Goal: Task Accomplishment & Management: Use online tool/utility

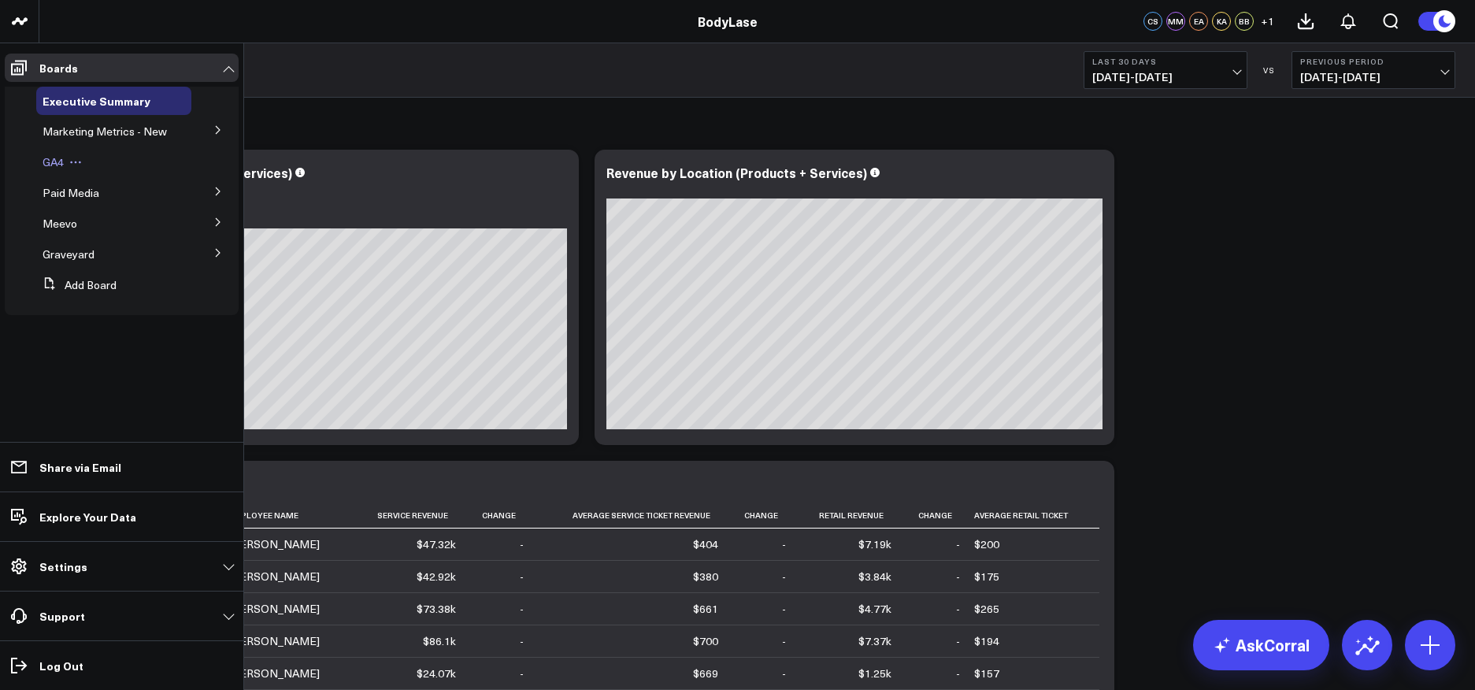
click at [62, 161] on span "GA4" at bounding box center [53, 161] width 21 height 15
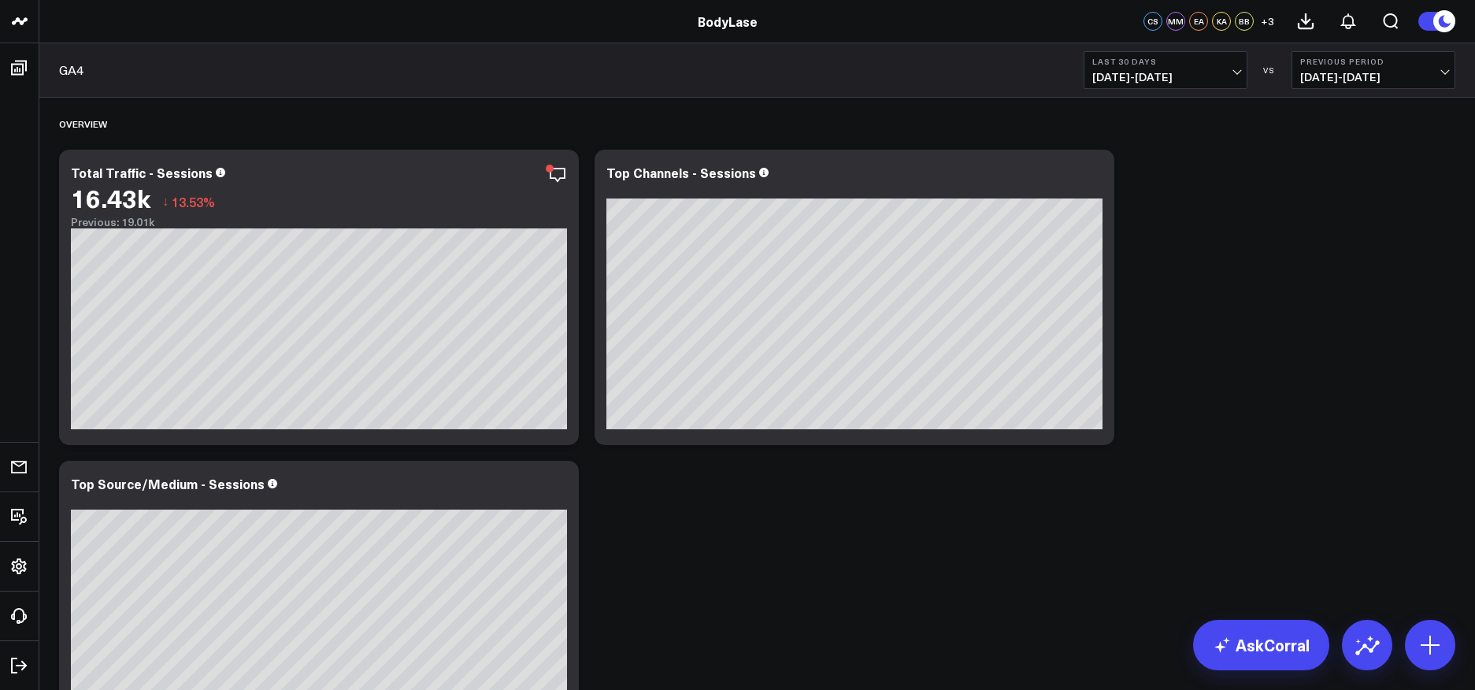
click at [1429, 71] on span "[DATE] - [DATE]" at bounding box center [1373, 77] width 146 height 13
drag, startPoint x: 1334, startPoint y: 224, endPoint x: 1334, endPoint y: 187, distance: 37.8
click at [1334, 185] on ul "Previous Period MoM YoY No Comparison Custom Dates" at bounding box center [1373, 165] width 164 height 154
click at [1334, 188] on link "No Comparison" at bounding box center [1373, 196] width 162 height 30
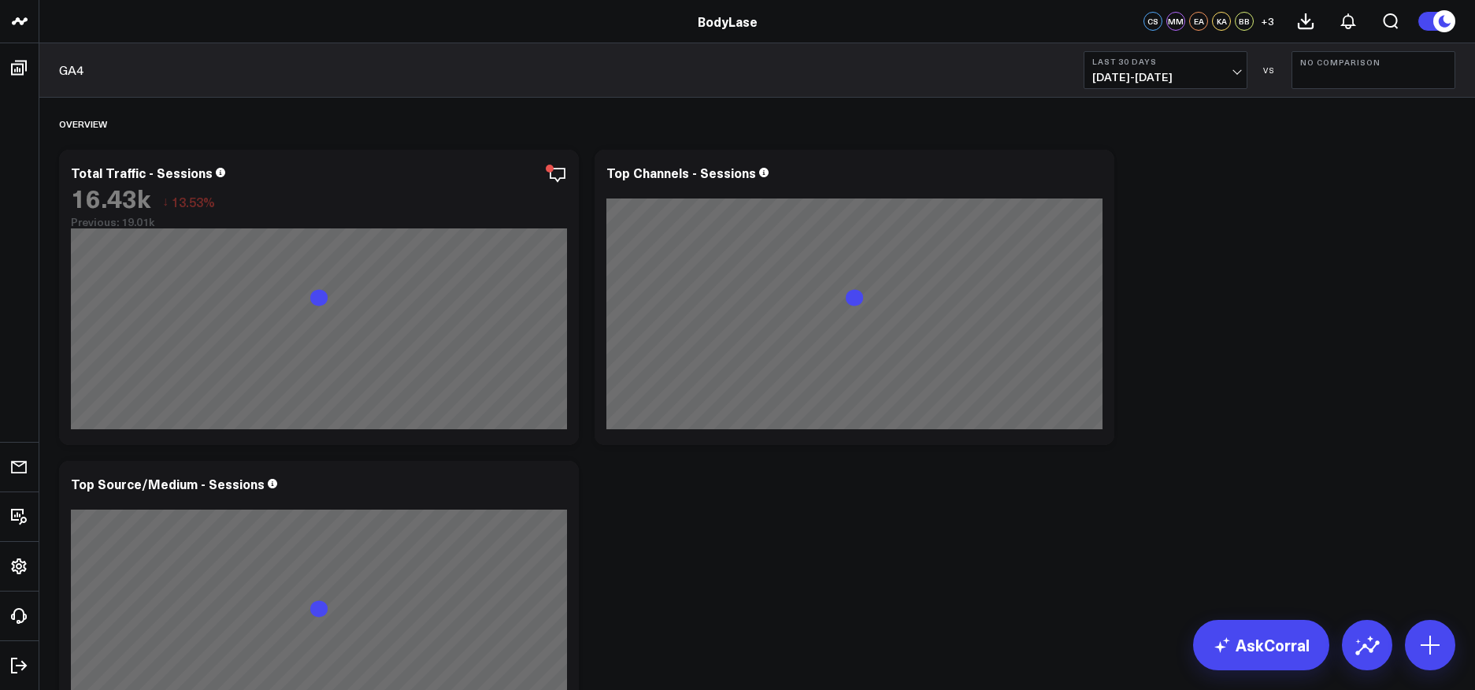
click at [1173, 63] on b "Last 30 Days" at bounding box center [1165, 61] width 146 height 9
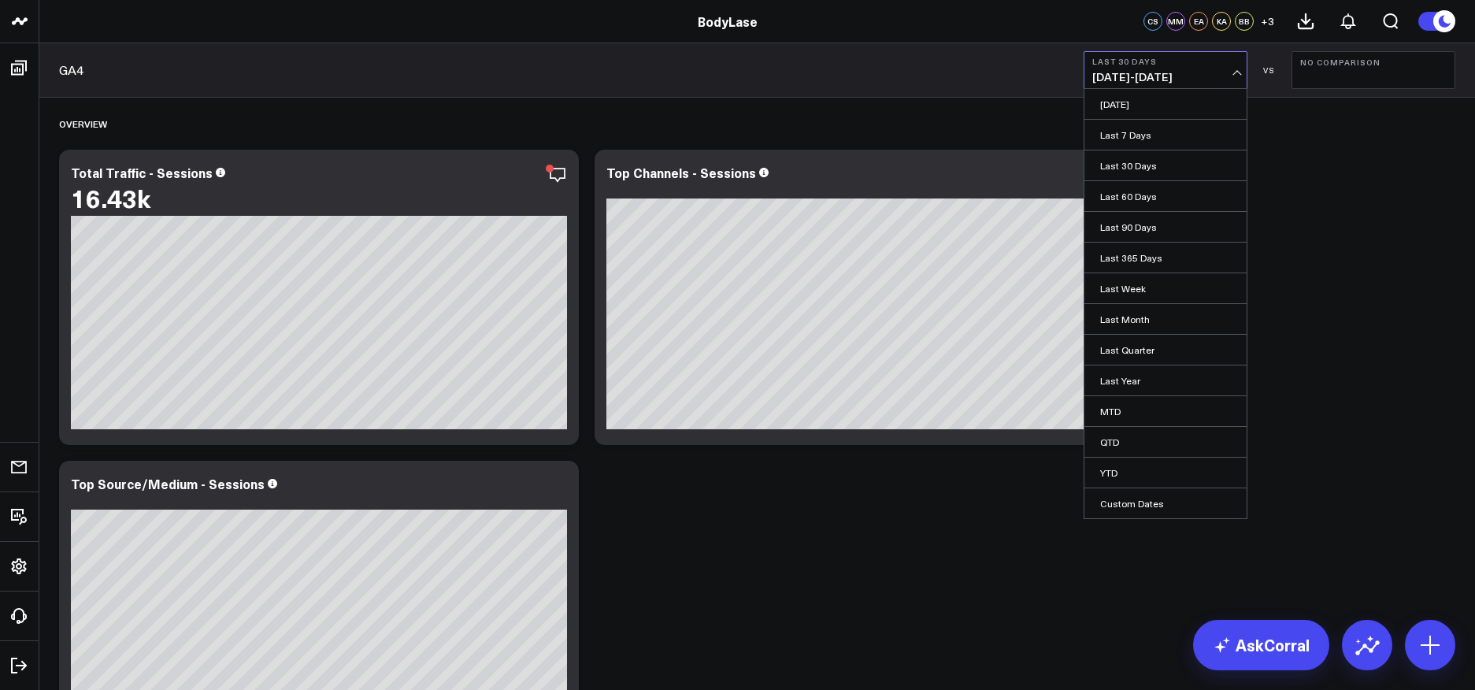
click at [1127, 494] on link "Custom Dates" at bounding box center [1165, 503] width 162 height 30
select select "8"
select select "2025"
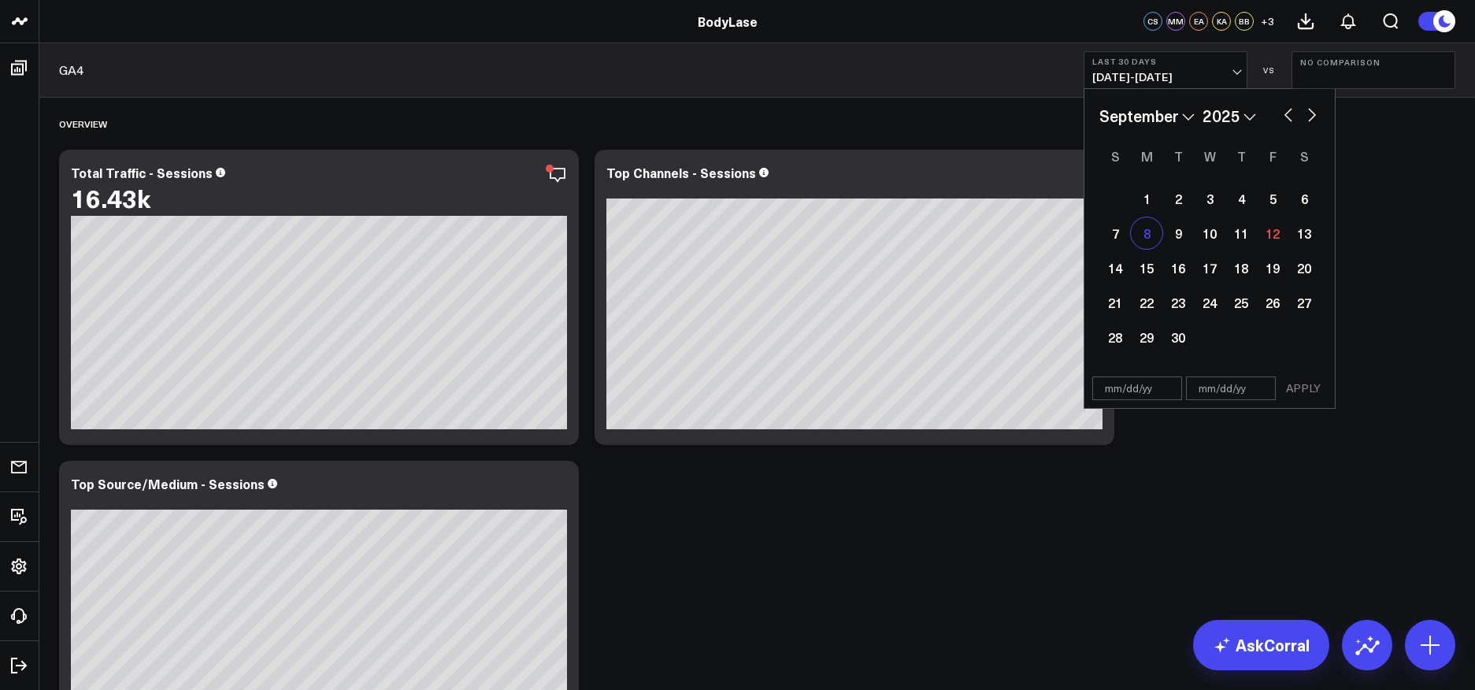
click at [1148, 234] on div "8" at bounding box center [1146, 232] width 31 height 31
type input "[DATE]"
select select "8"
select select "2025"
click at [1145, 202] on div "1" at bounding box center [1146, 198] width 31 height 31
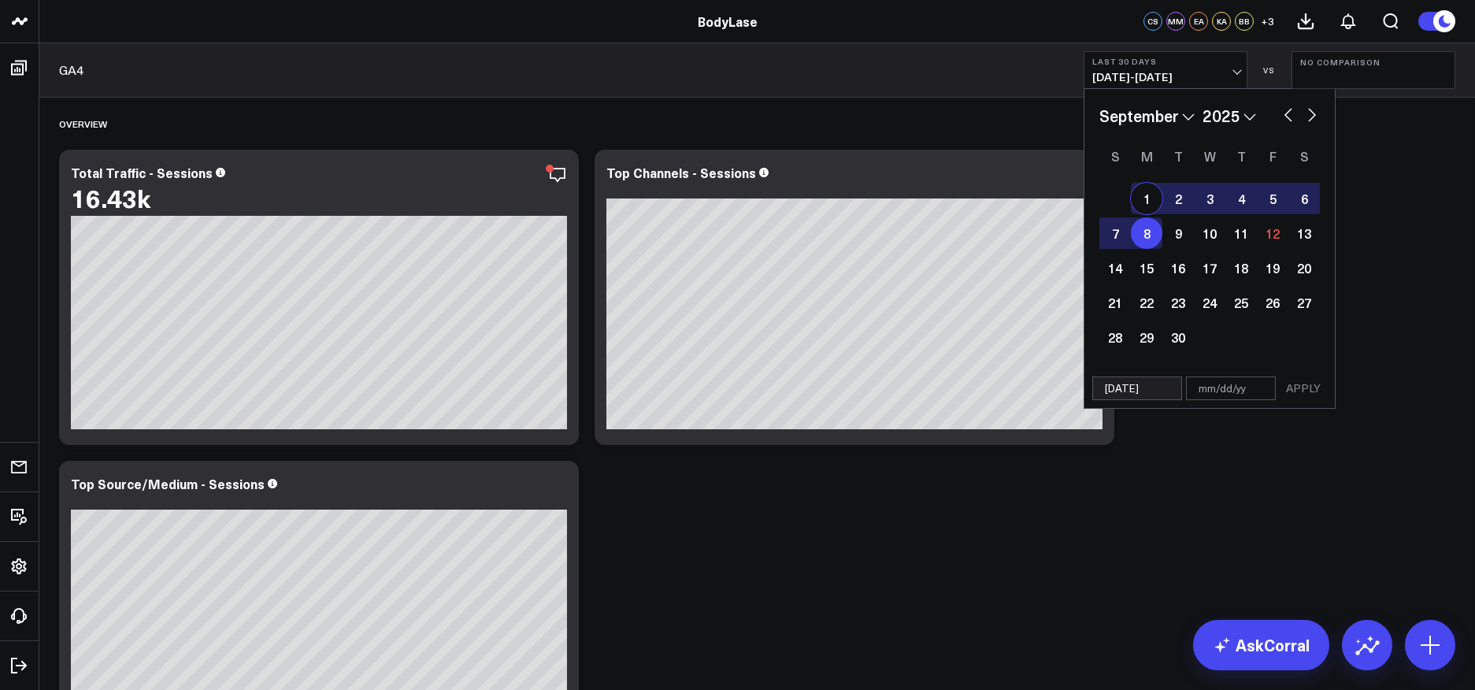
type input "[DATE]"
select select "8"
select select "2025"
click at [1146, 202] on div "1" at bounding box center [1146, 198] width 31 height 31
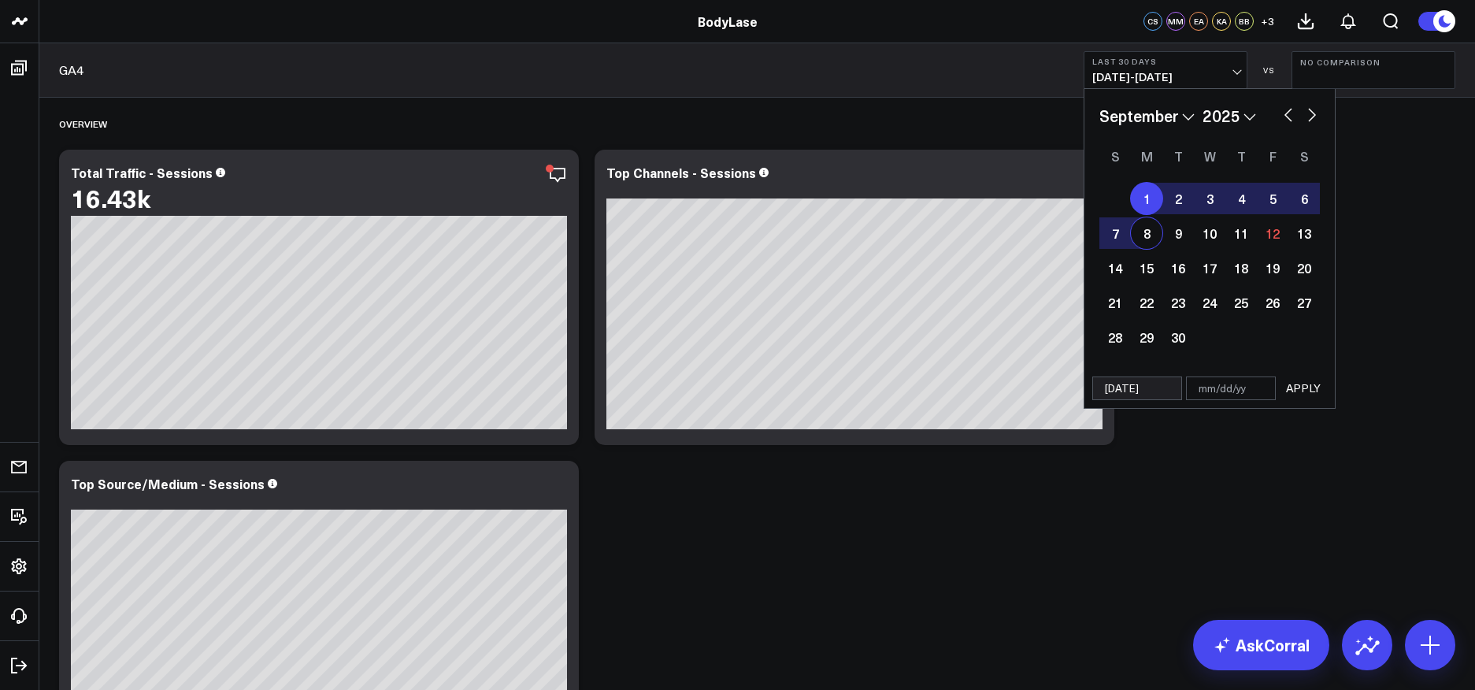
select select "8"
select select "2025"
click at [1116, 235] on div "7" at bounding box center [1114, 232] width 31 height 31
type input "[DATE]"
select select "8"
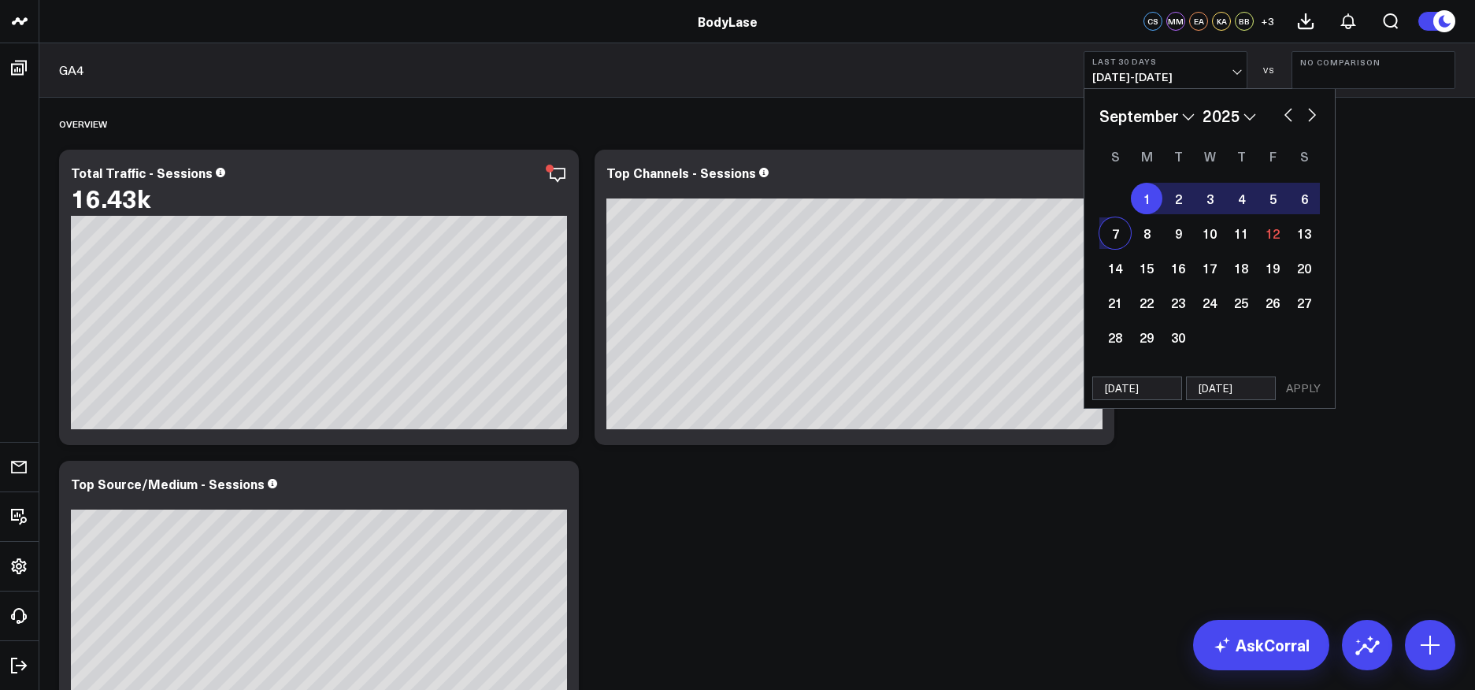
select select "2025"
click at [1311, 392] on button "APPLY" at bounding box center [1302, 388] width 47 height 24
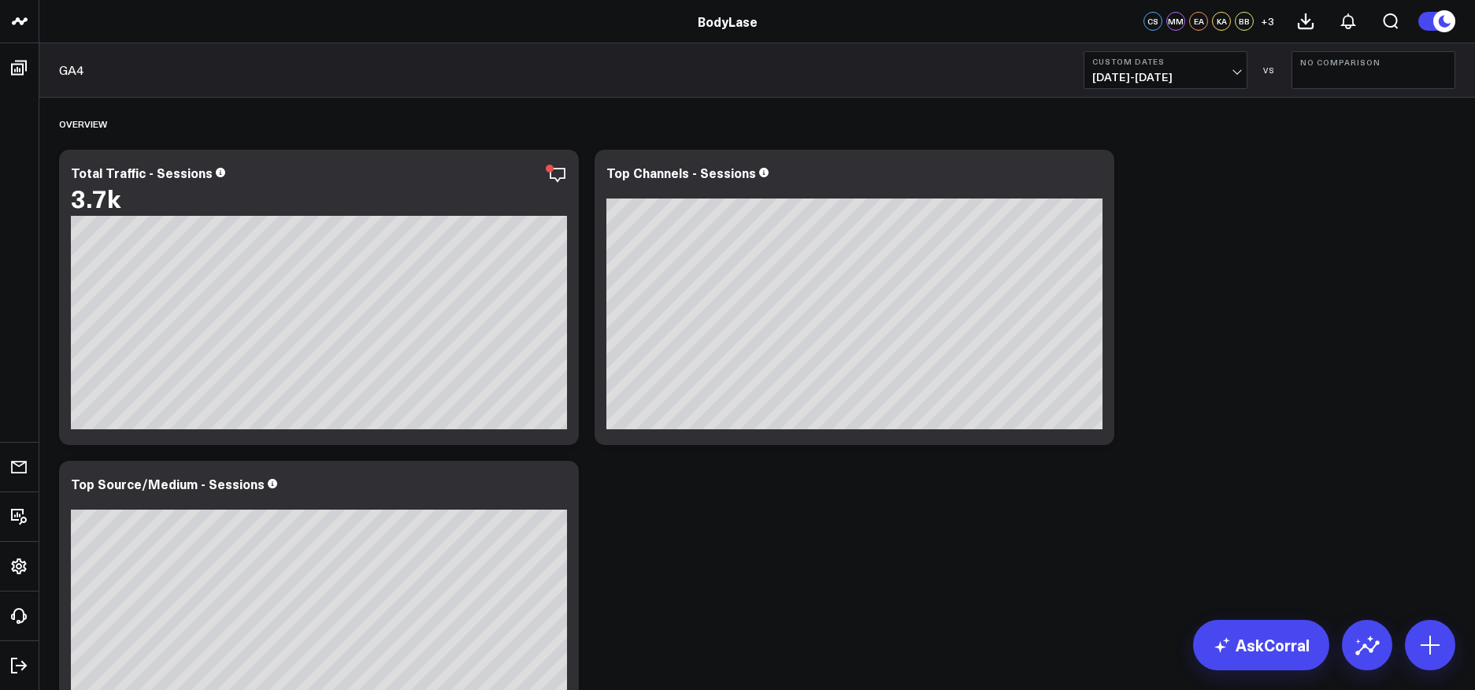
click at [1205, 75] on span "[DATE] - [DATE]" at bounding box center [1165, 77] width 146 height 13
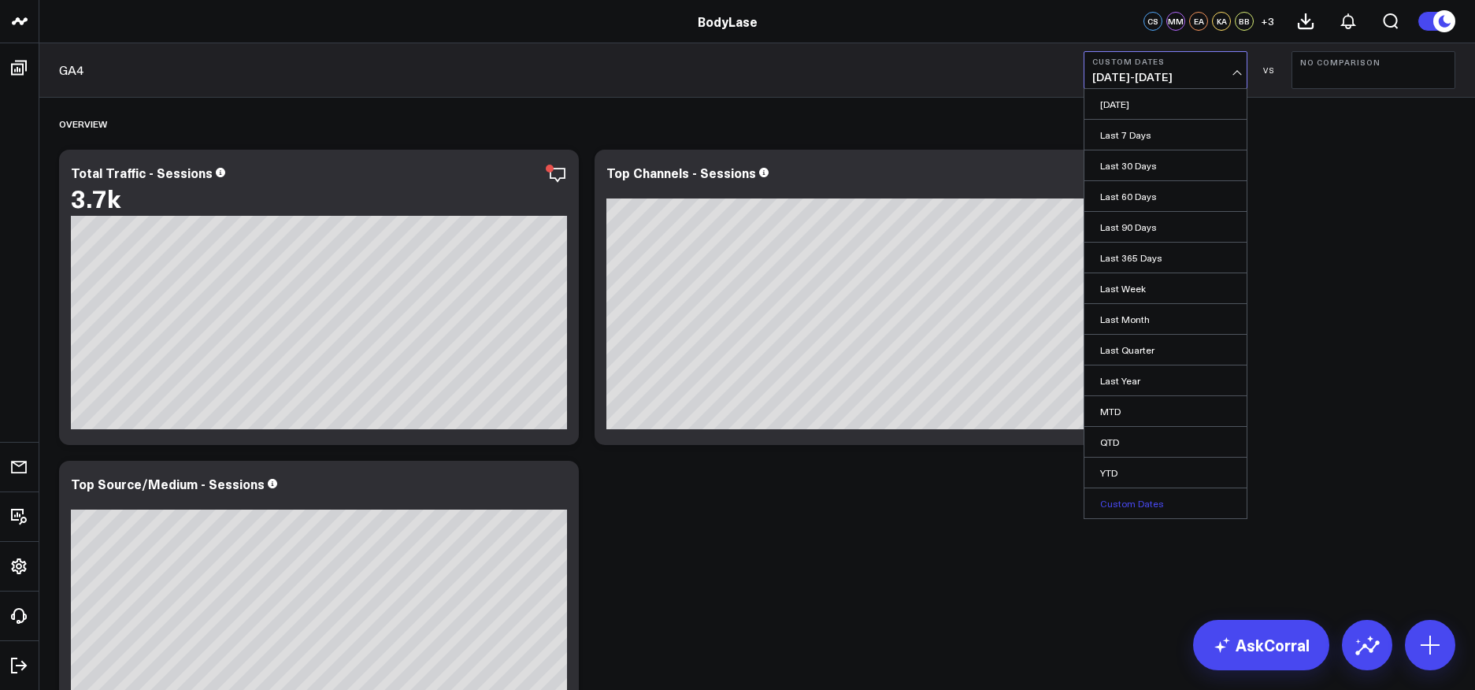
click at [1123, 510] on link "Custom Dates" at bounding box center [1165, 503] width 162 height 30
select select "8"
select select "2025"
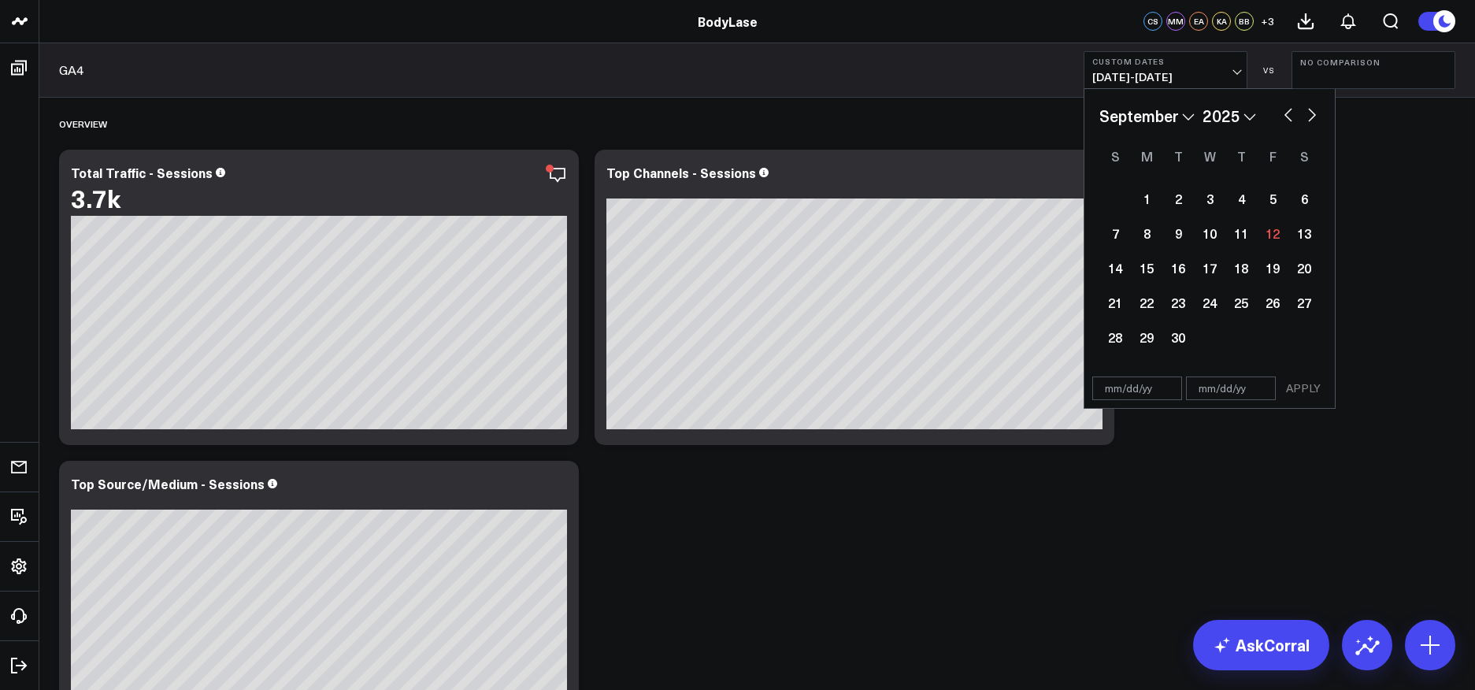
click at [1179, 119] on select "January February March April May June July August September October November De…" at bounding box center [1146, 116] width 95 height 24
select select "7"
select select "2025"
click at [1144, 339] on div "25" at bounding box center [1146, 336] width 31 height 31
type input "[DATE]"
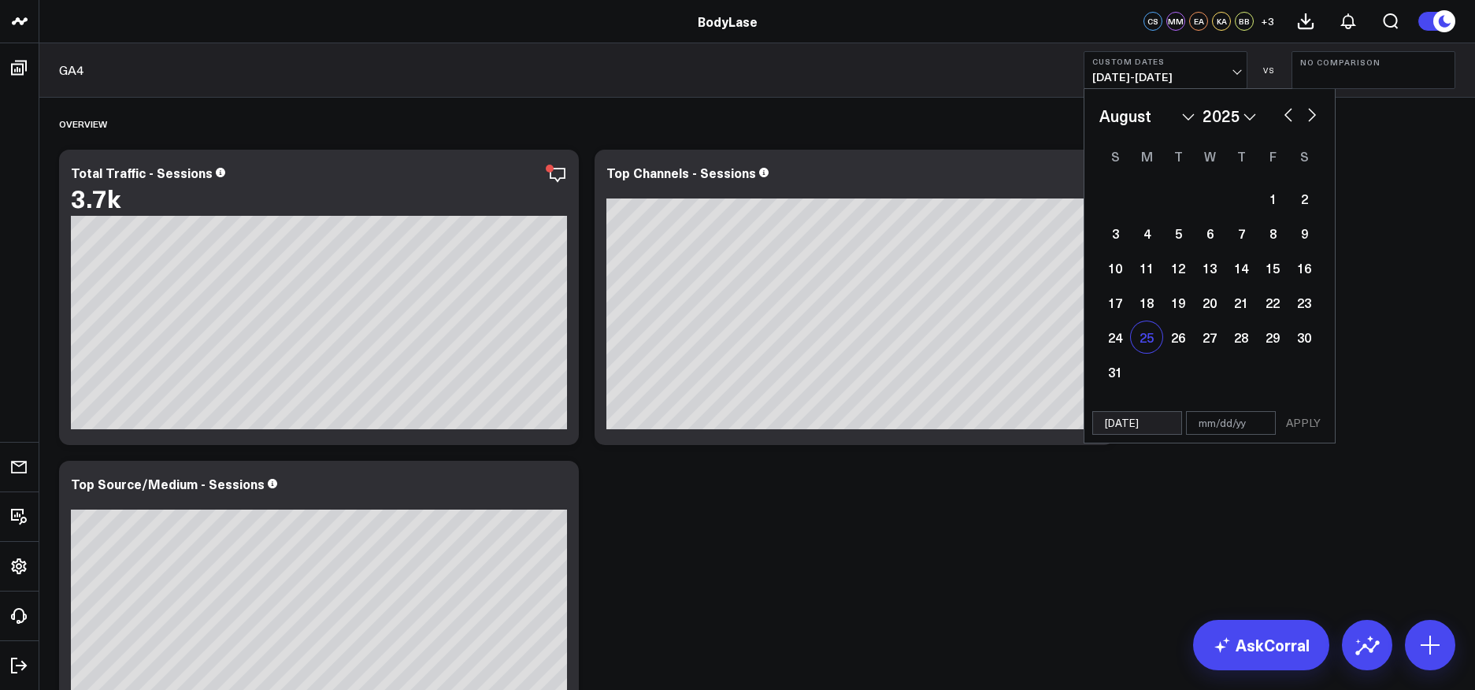
select select "7"
select select "2025"
click at [1120, 365] on div "31" at bounding box center [1114, 371] width 31 height 31
type input "[DATE]"
select select "7"
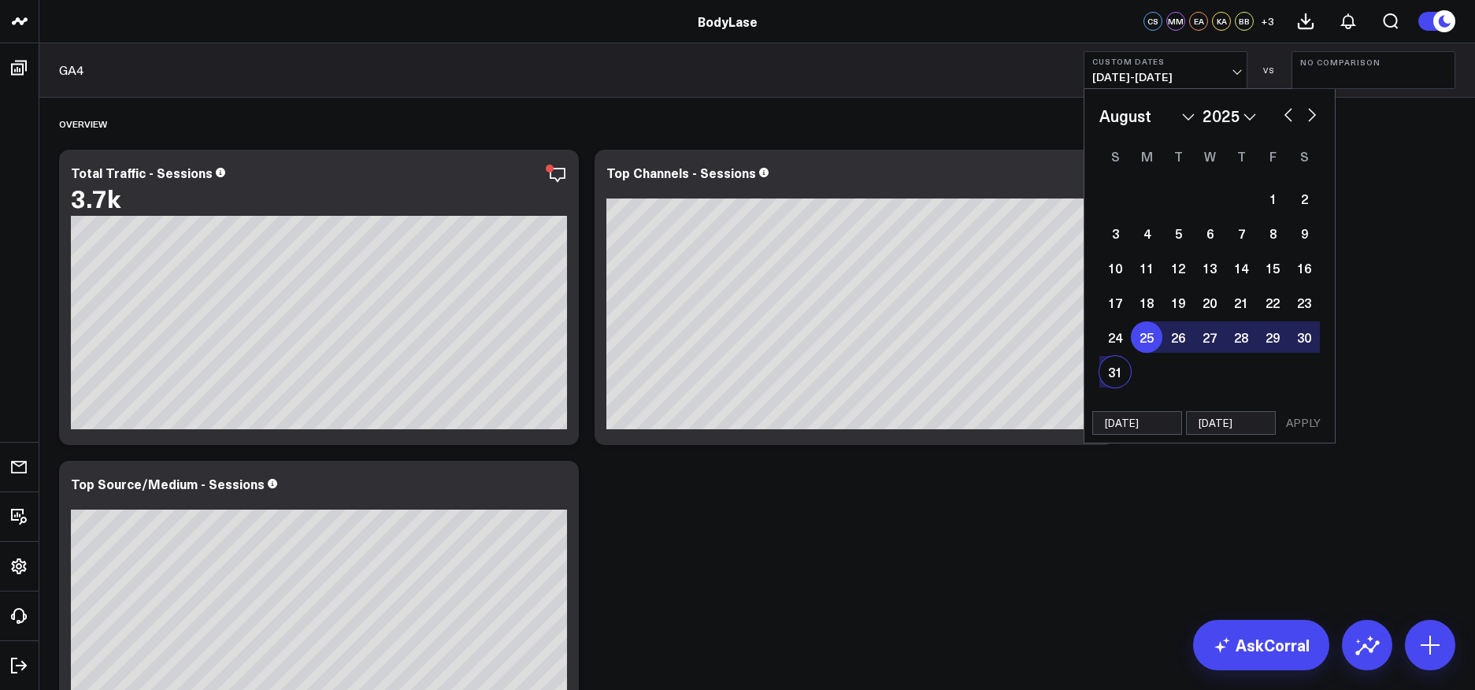
select select "2025"
click at [1294, 426] on button "APPLY" at bounding box center [1302, 423] width 47 height 24
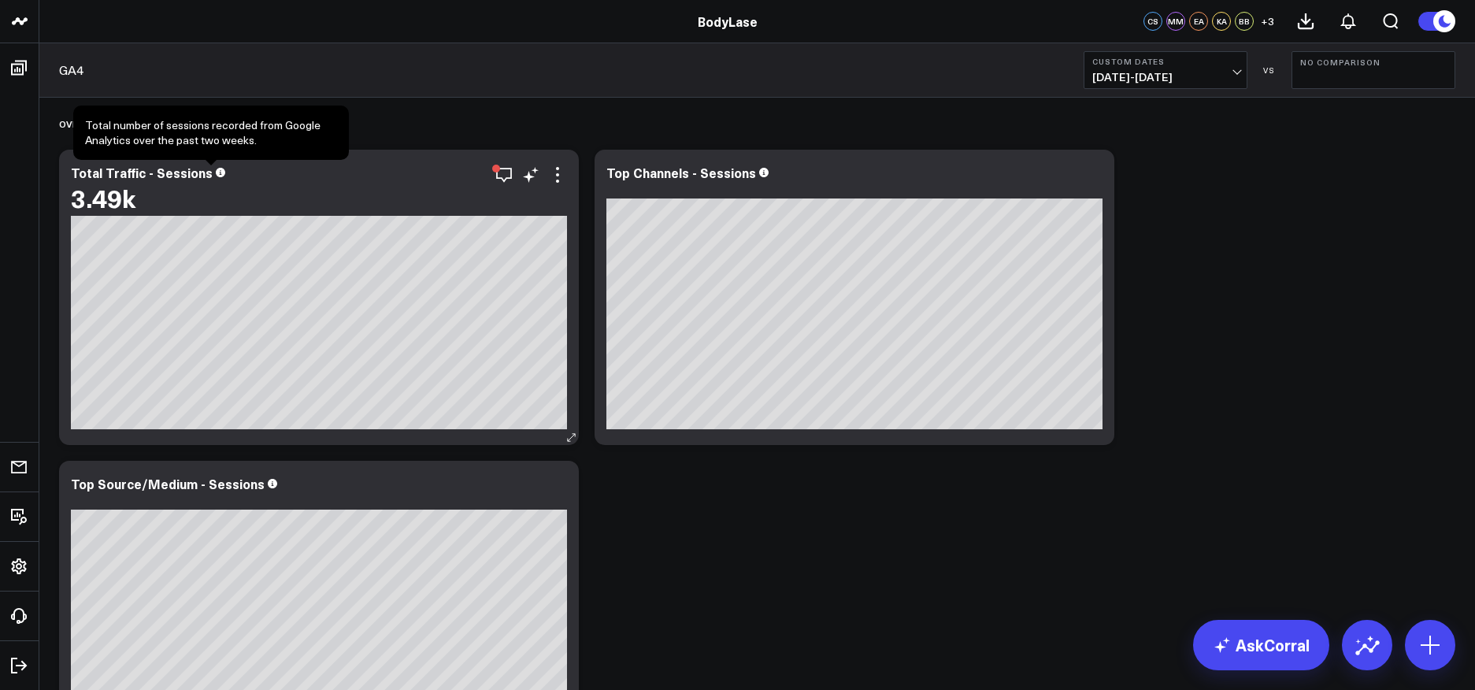
click at [216, 178] on span at bounding box center [220, 171] width 9 height 15
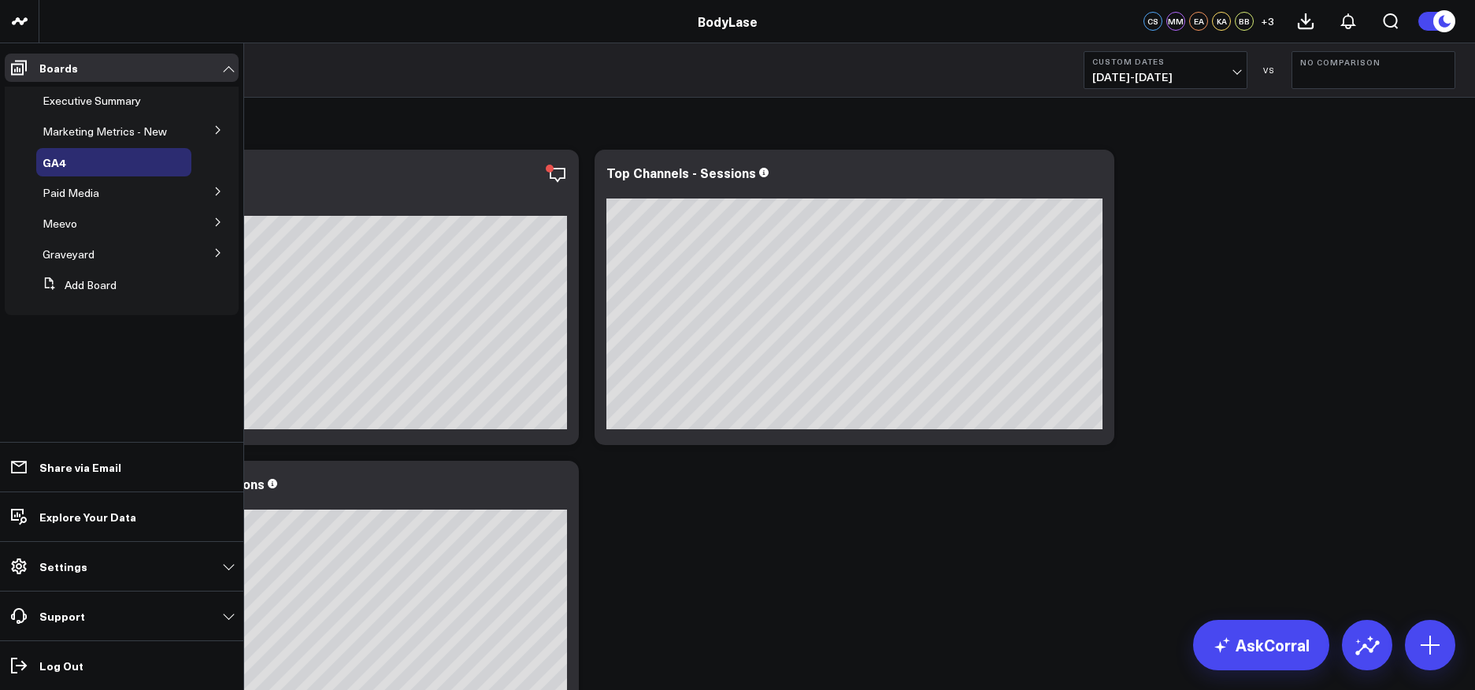
click at [213, 124] on button at bounding box center [218, 129] width 41 height 24
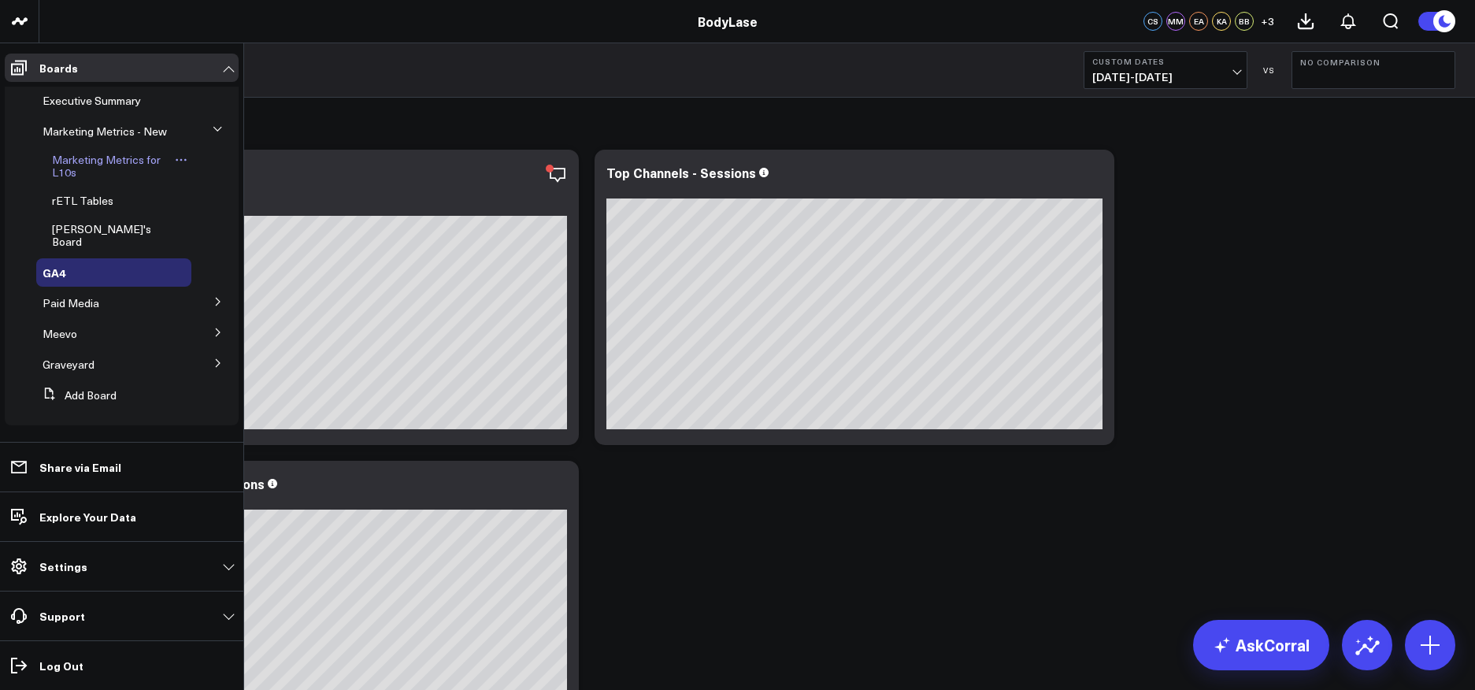
click at [110, 162] on span "Marketing Metrics for L10s" at bounding box center [106, 166] width 109 height 28
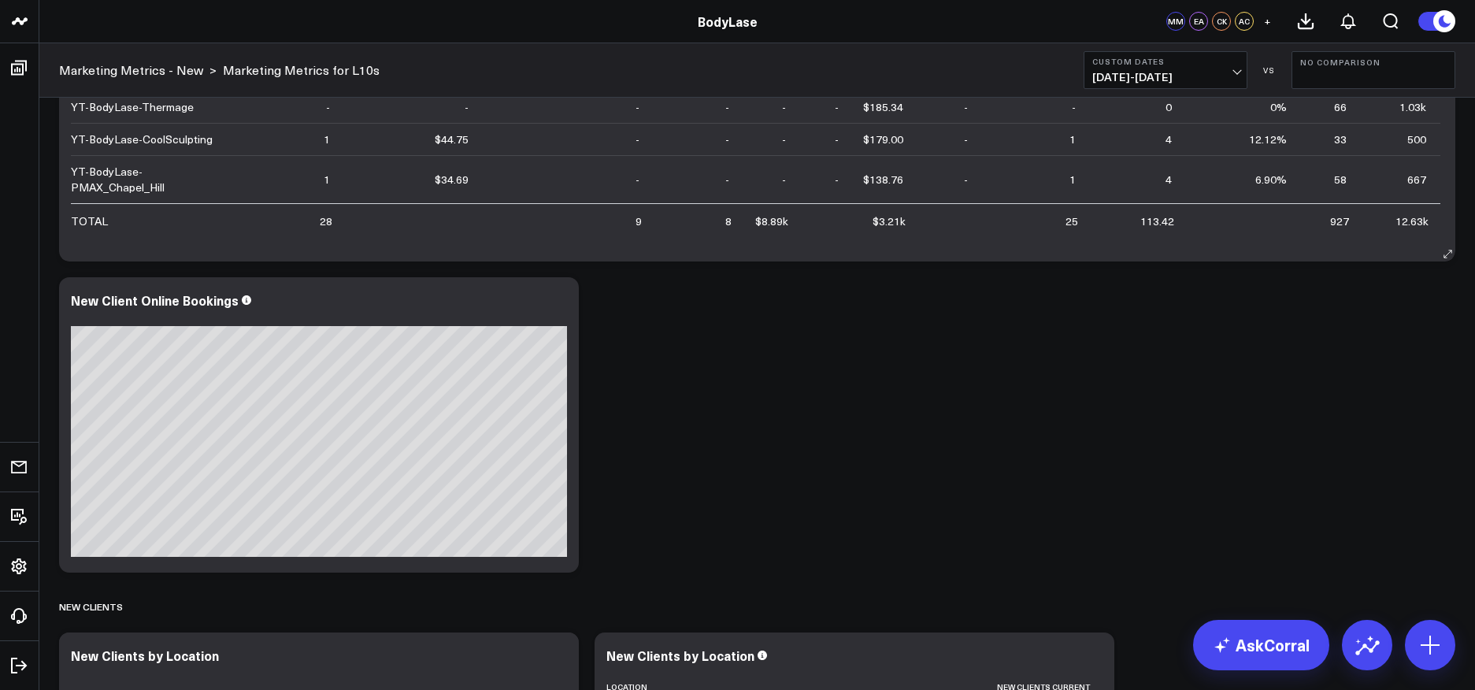
scroll to position [1068, 0]
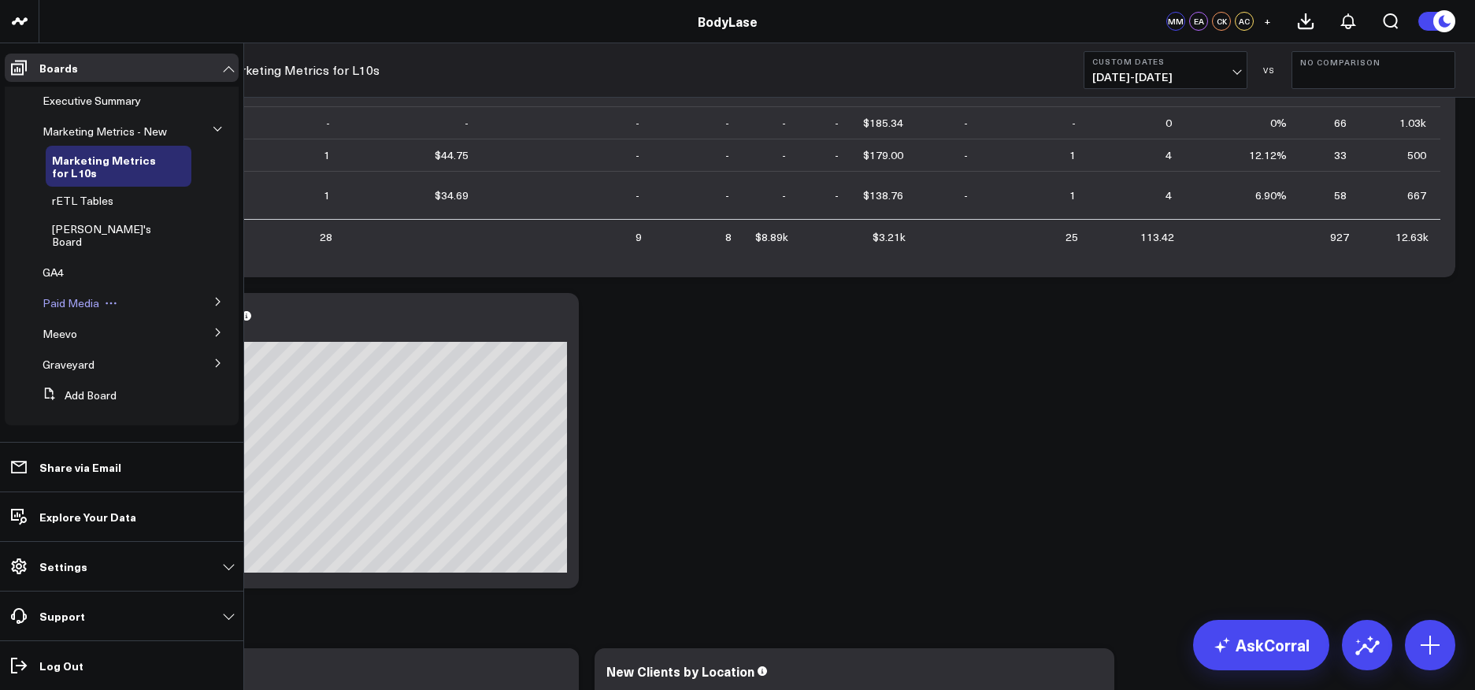
click at [89, 305] on span "Paid Media" at bounding box center [71, 302] width 57 height 15
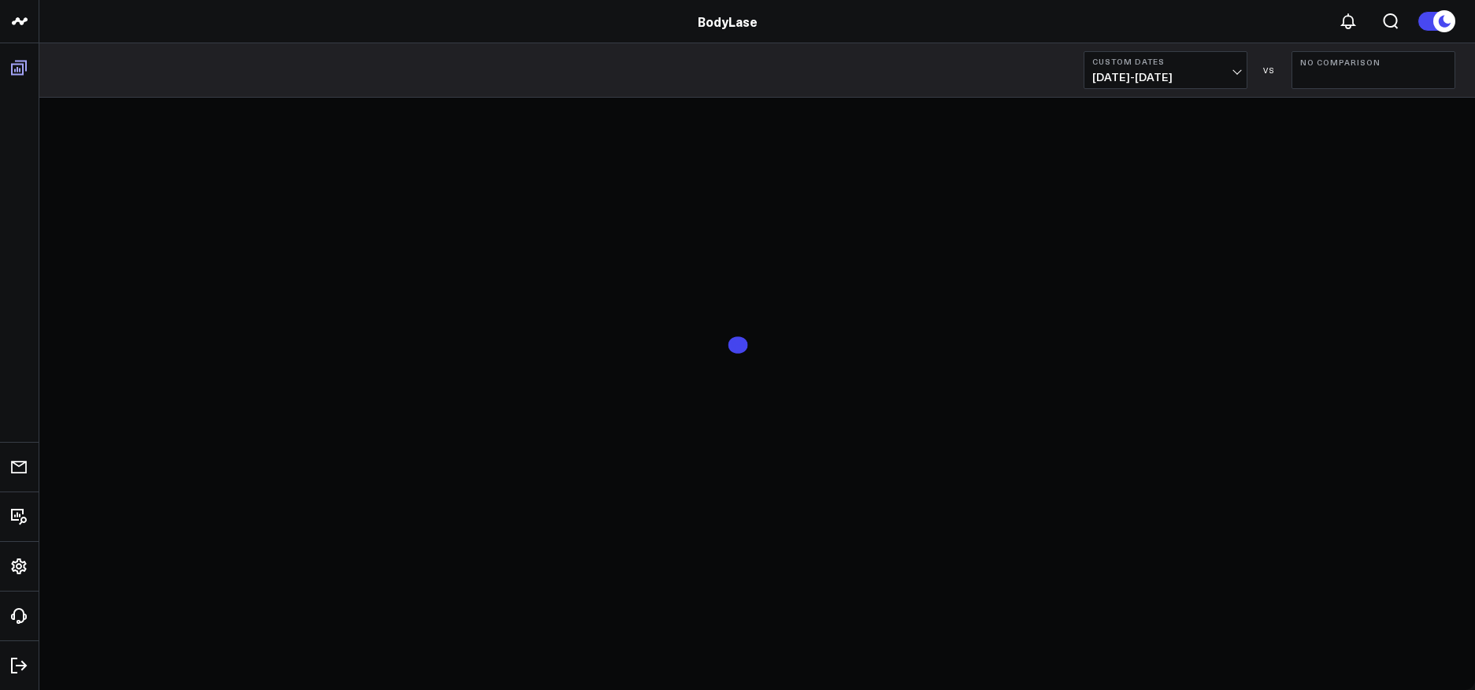
click at [11, 77] on span at bounding box center [19, 68] width 28 height 28
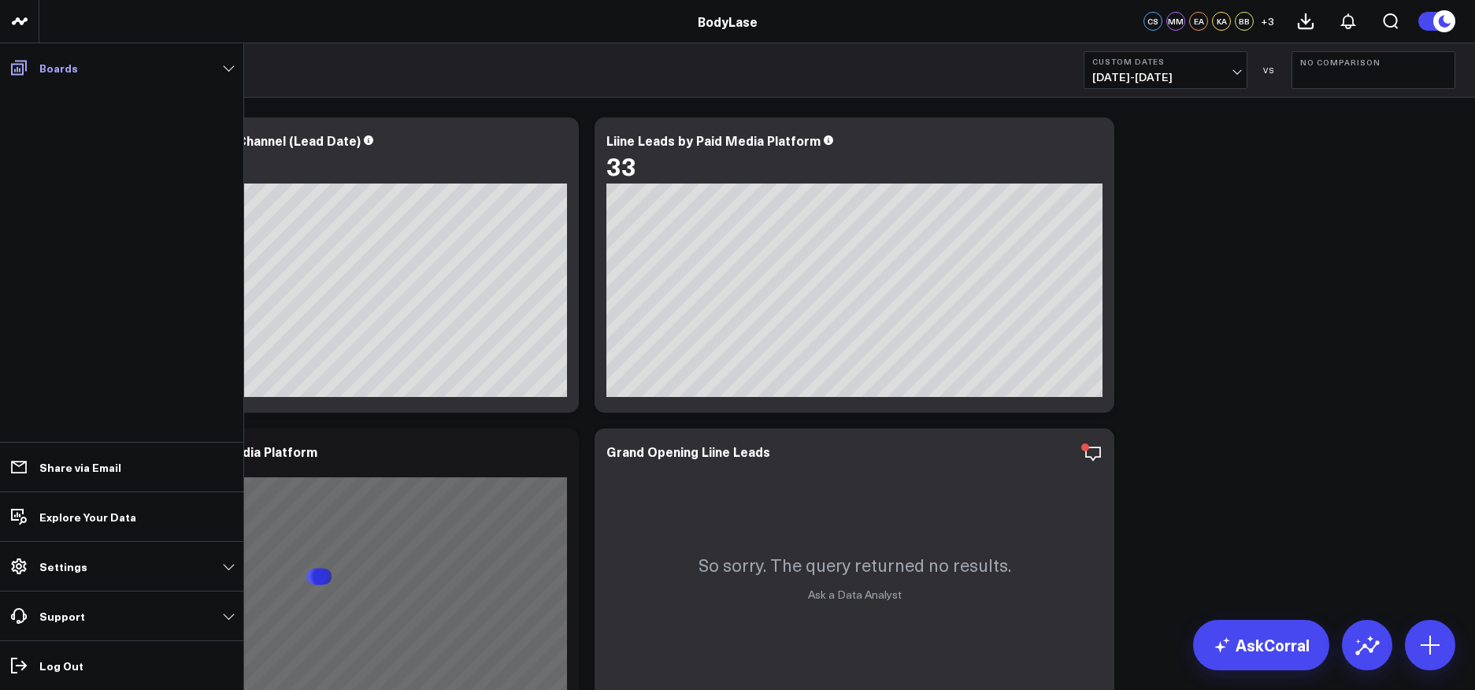
click at [51, 68] on p "Boards" at bounding box center [58, 67] width 39 height 13
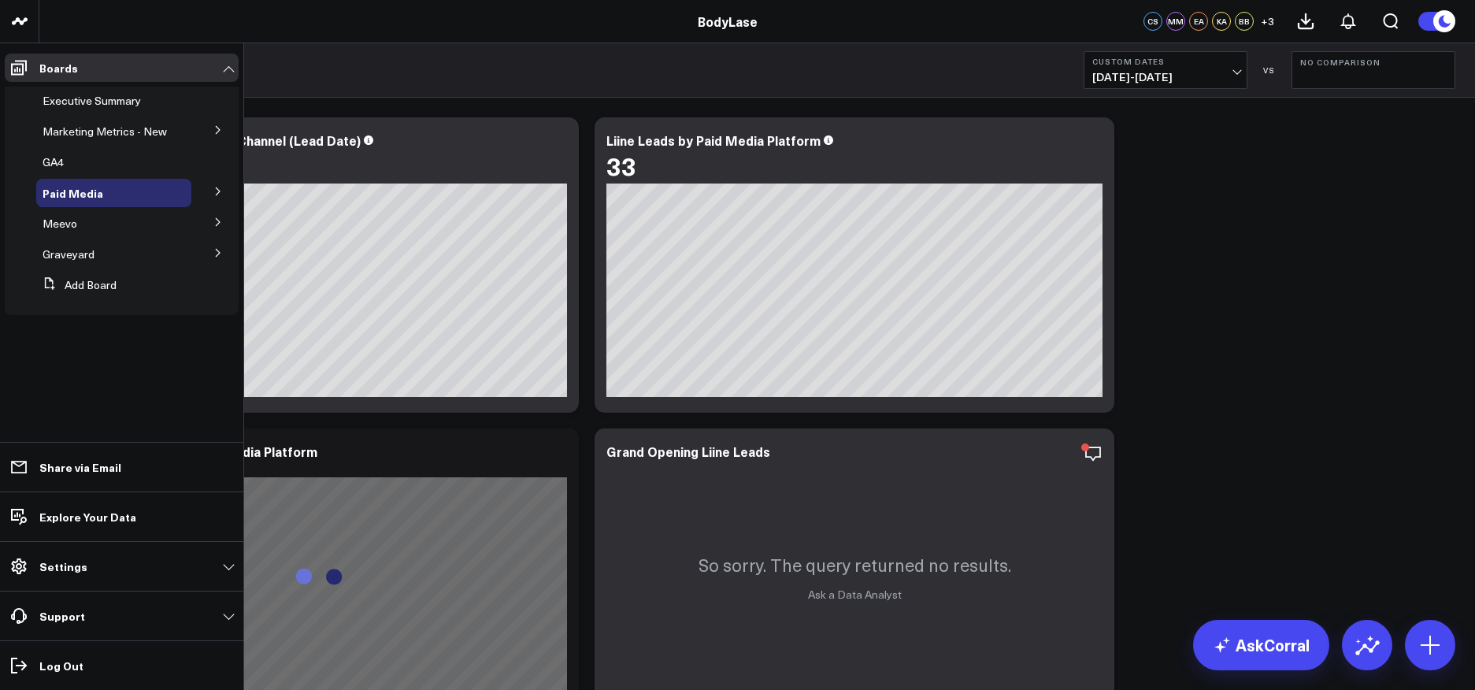
click at [217, 190] on icon at bounding box center [217, 191] width 9 height 9
click at [0, 0] on span "Meta Ads" at bounding box center [0, 0] width 0 height 0
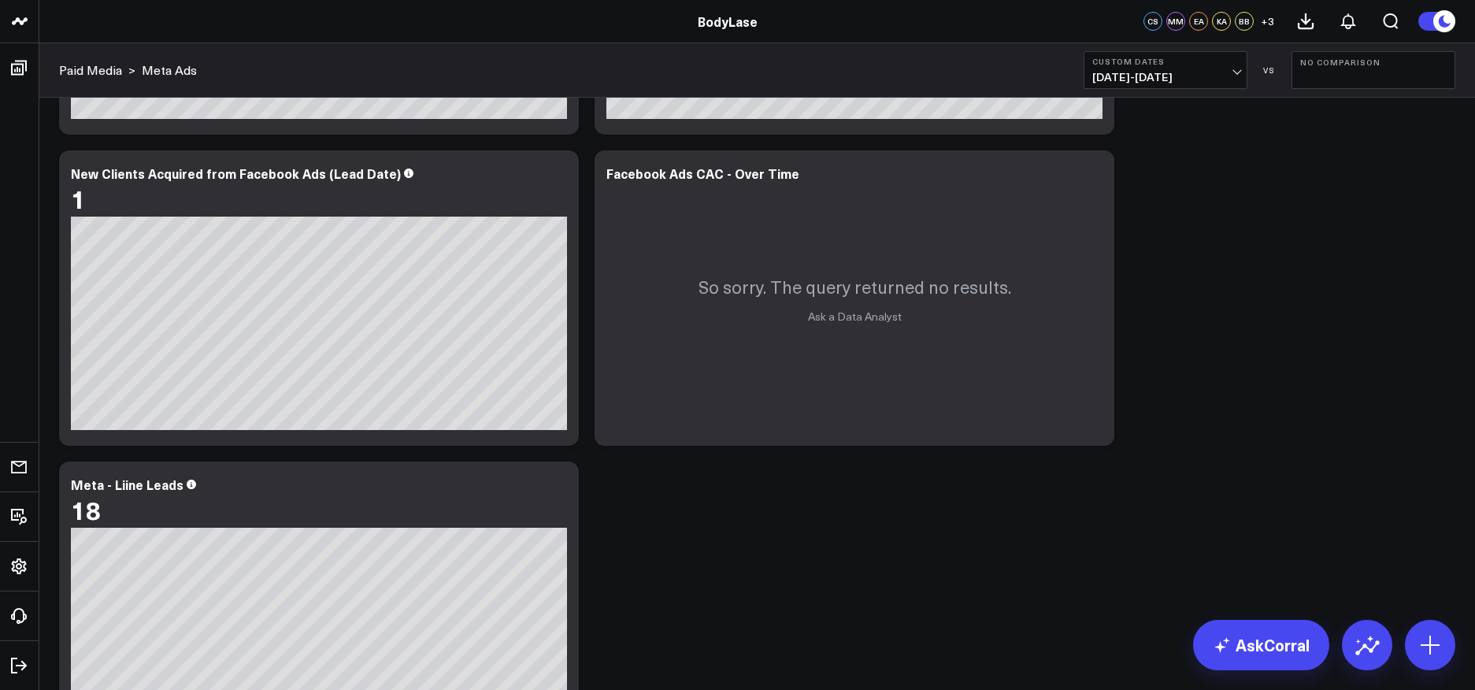
scroll to position [1557, 0]
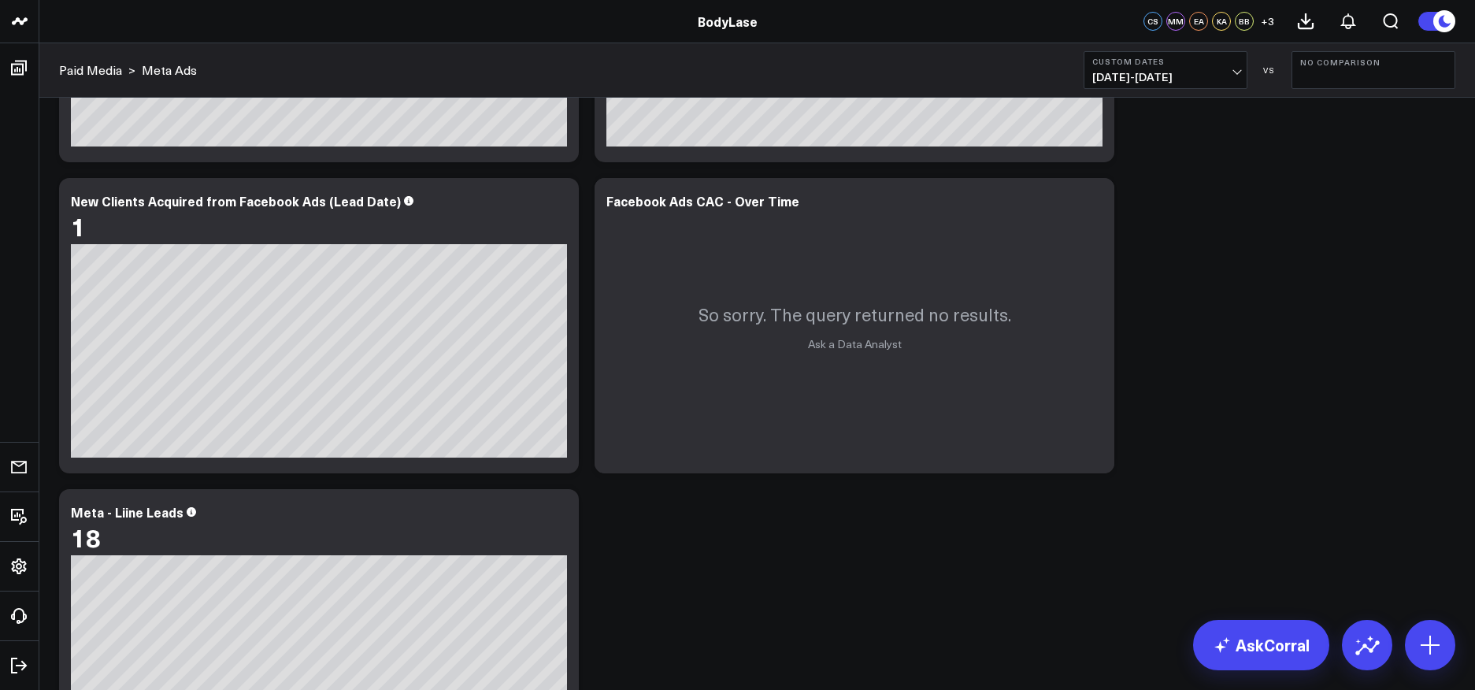
click at [1237, 72] on span "[DATE] - [DATE]" at bounding box center [1165, 77] width 146 height 13
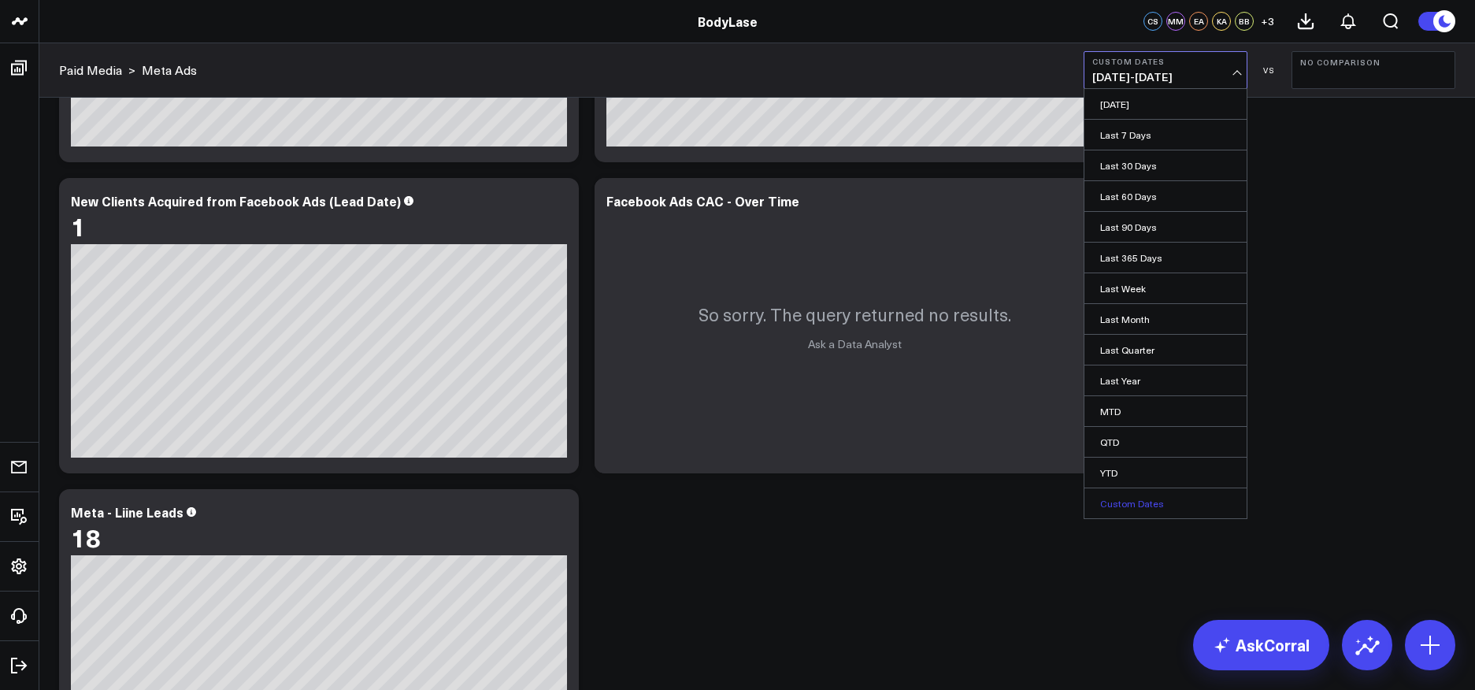
click at [1143, 506] on link "Custom Dates" at bounding box center [1165, 503] width 162 height 30
select select "8"
select select "2025"
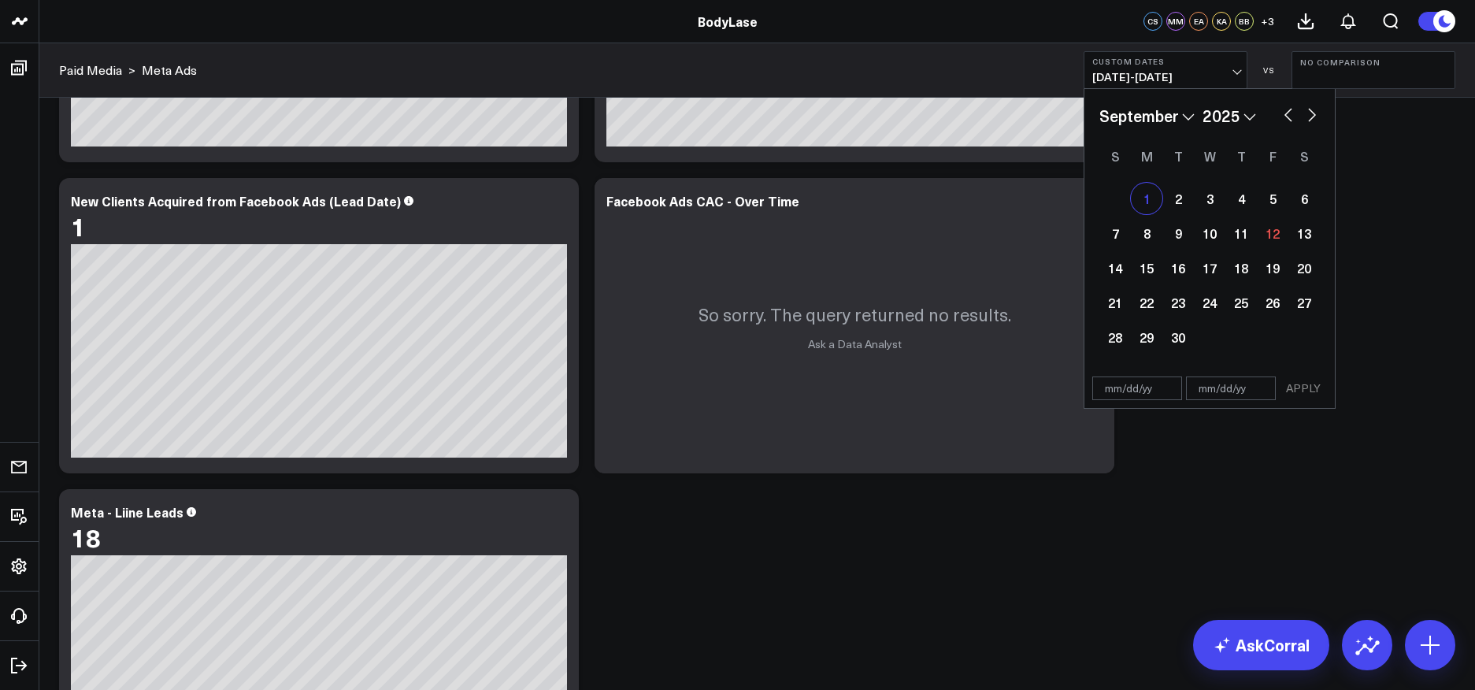
click at [1148, 192] on div "1" at bounding box center [1146, 198] width 31 height 31
type input "[DATE]"
select select "8"
select select "2025"
click at [1120, 240] on div "7" at bounding box center [1114, 232] width 31 height 31
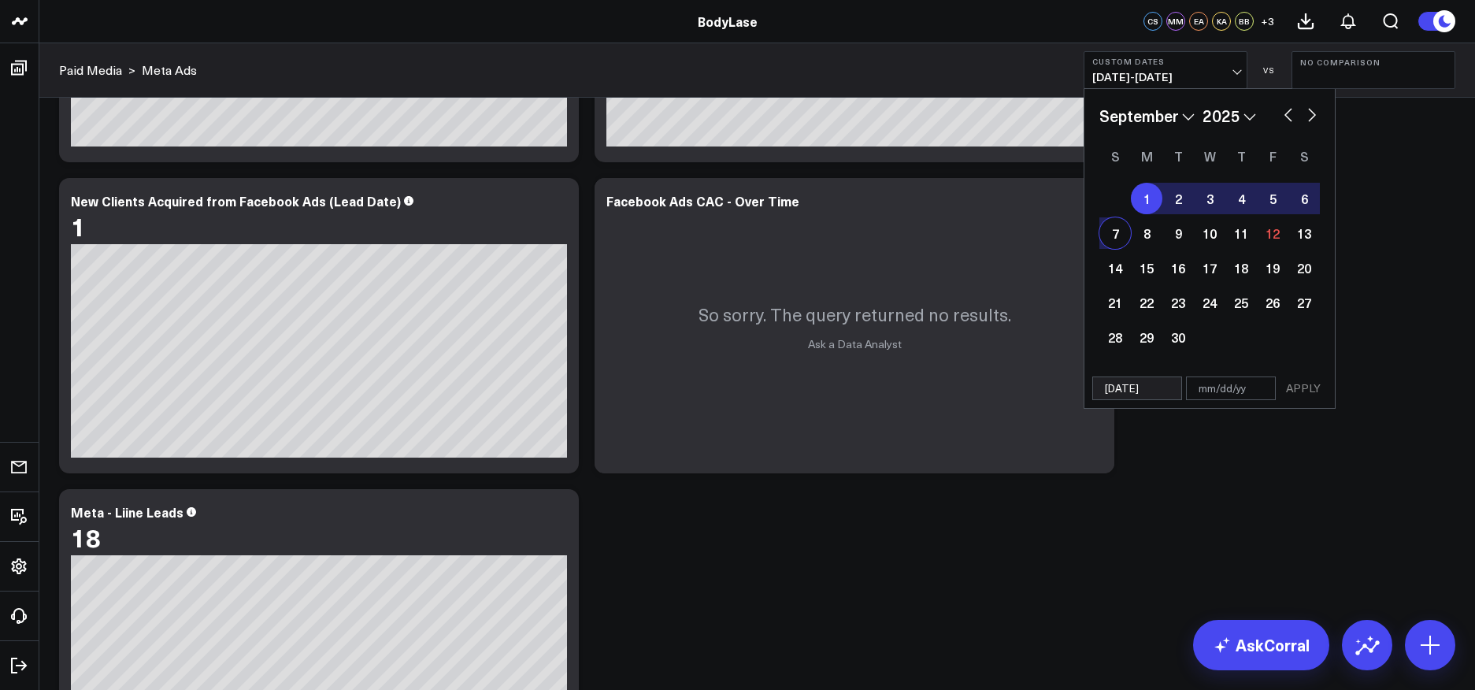
type input "[DATE]"
select select "8"
select select "2025"
click at [1310, 379] on button "APPLY" at bounding box center [1302, 388] width 47 height 24
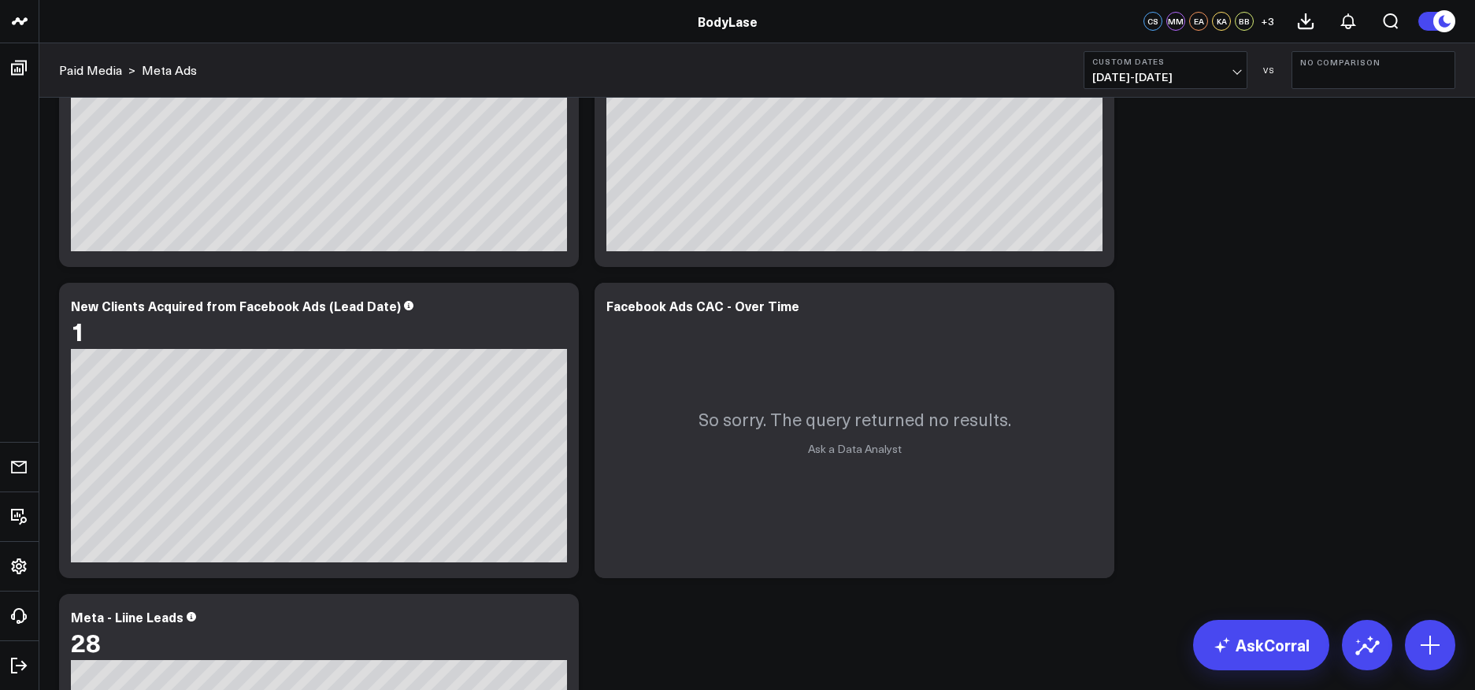
scroll to position [1006, 0]
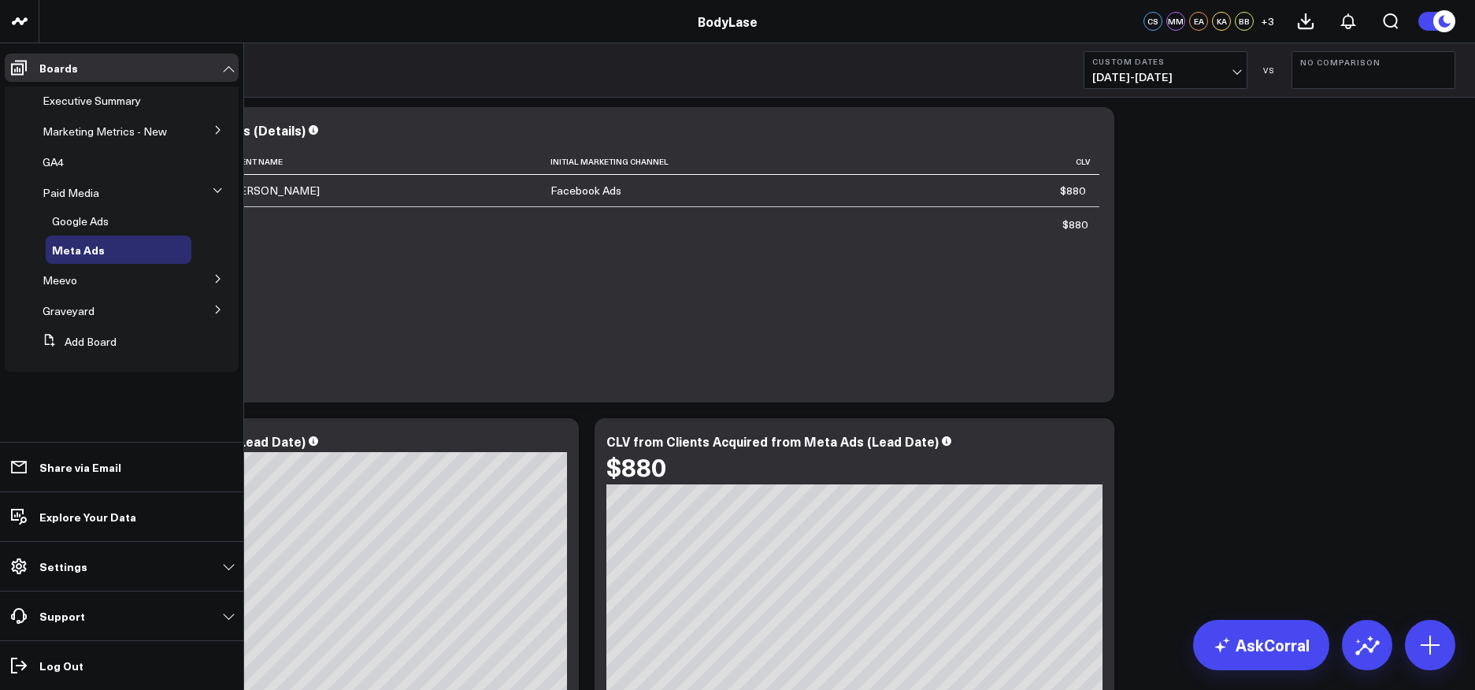
click at [216, 126] on icon at bounding box center [218, 130] width 4 height 8
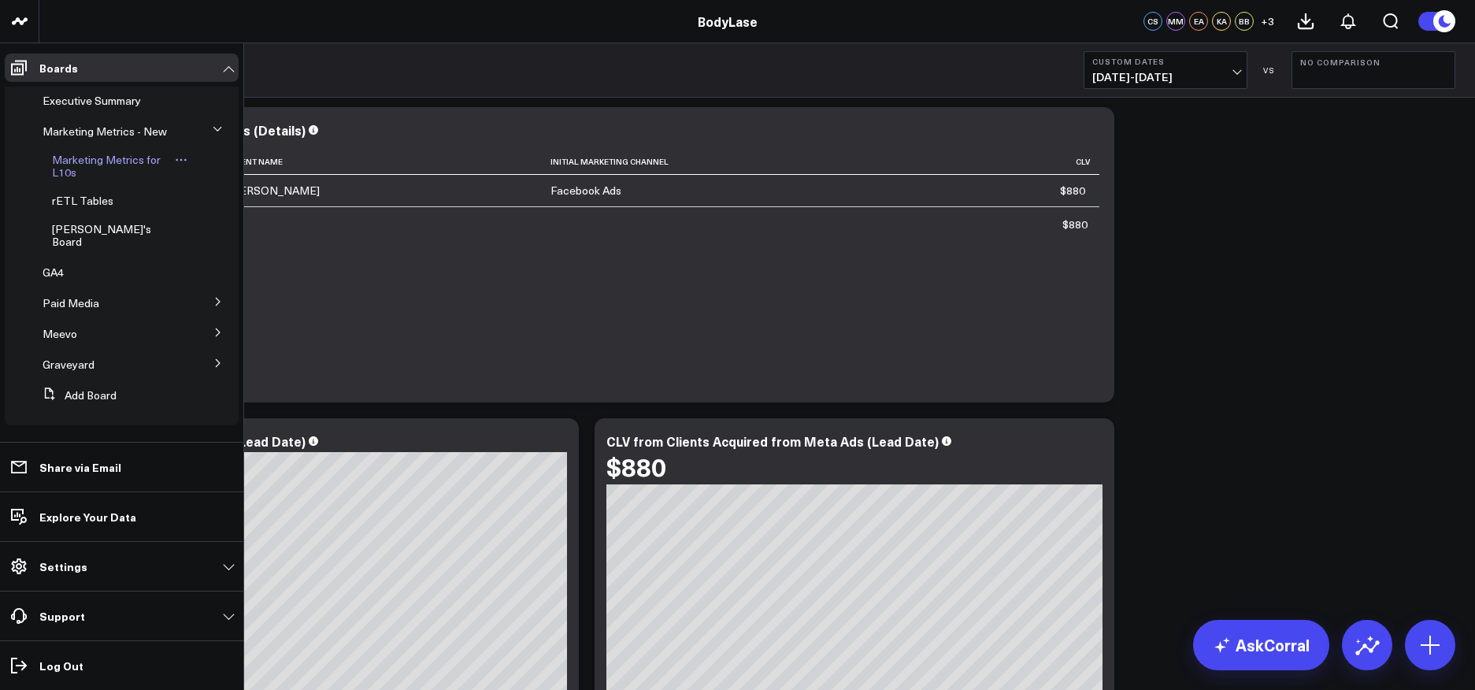
click at [80, 157] on span "Marketing Metrics for L10s" at bounding box center [106, 166] width 109 height 28
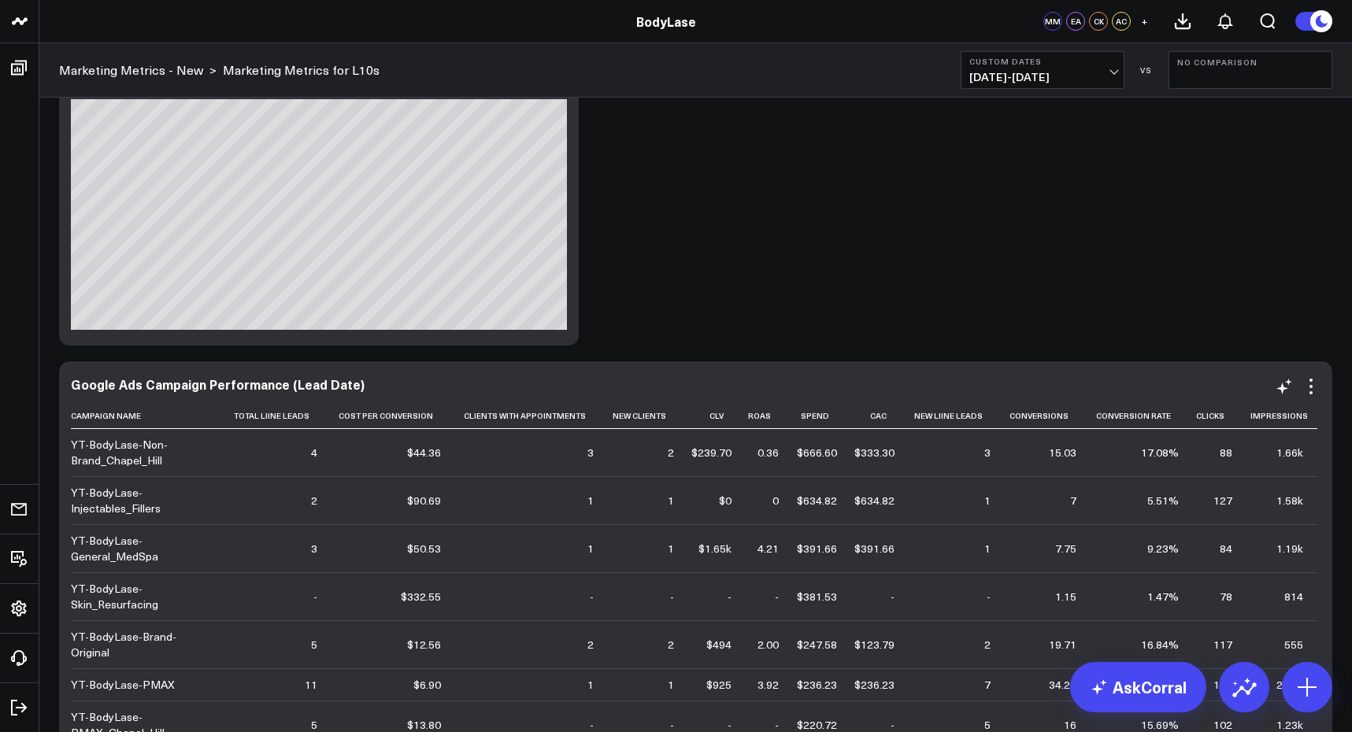
scroll to position [8, 0]
